Goal: Information Seeking & Learning: Learn about a topic

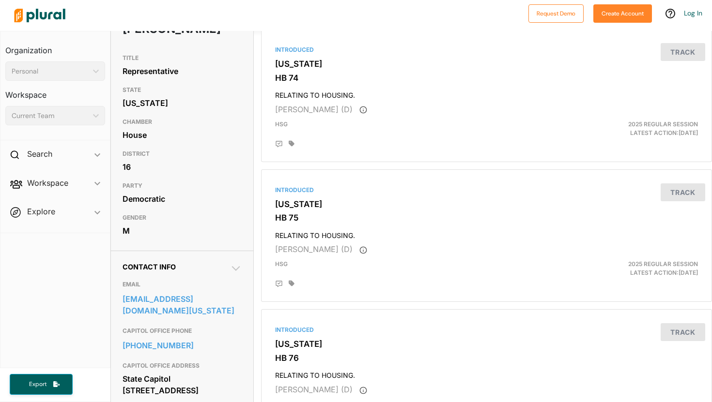
scroll to position [86, 0]
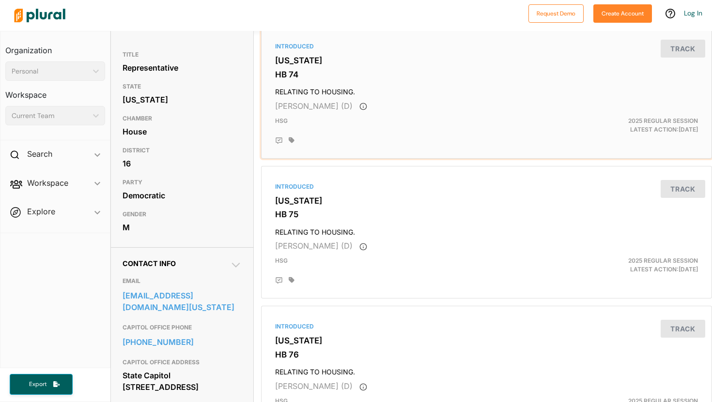
click at [409, 125] on div "HSG" at bounding box center [414, 125] width 292 height 17
